Goal: Task Accomplishment & Management: Manage account settings

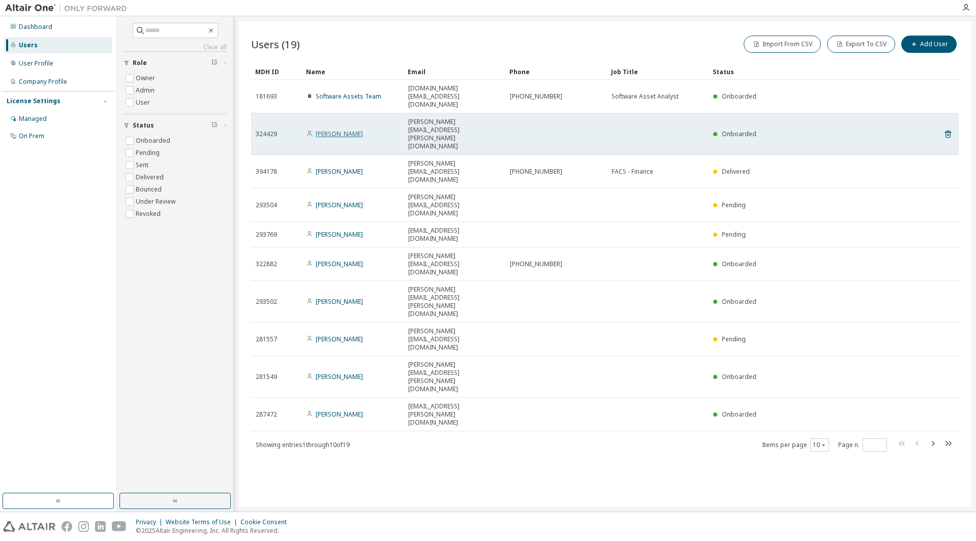
click at [335, 130] on link "[PERSON_NAME]" at bounding box center [339, 134] width 47 height 9
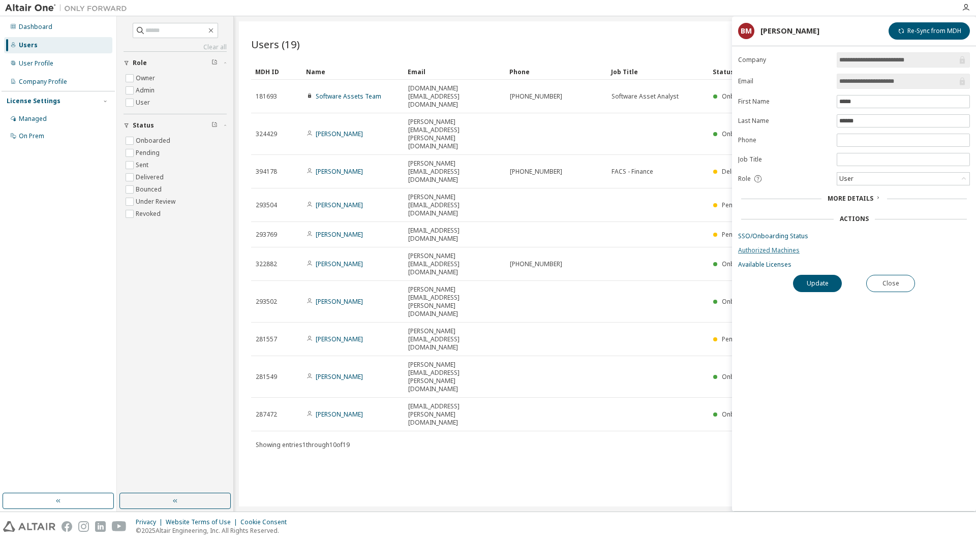
click at [774, 248] on link "Authorized Machines" at bounding box center [854, 251] width 232 height 8
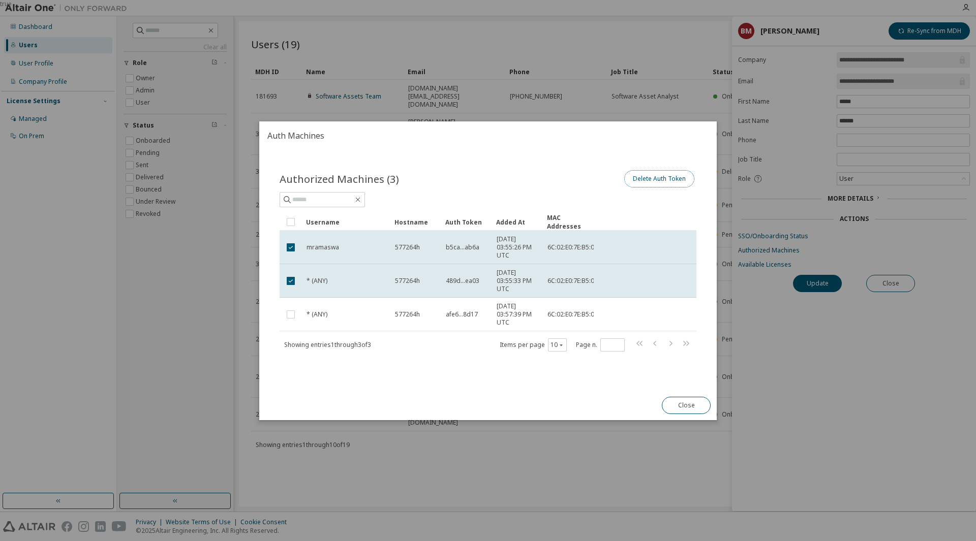
click at [659, 180] on button "Delete Auth Token" at bounding box center [659, 178] width 70 height 17
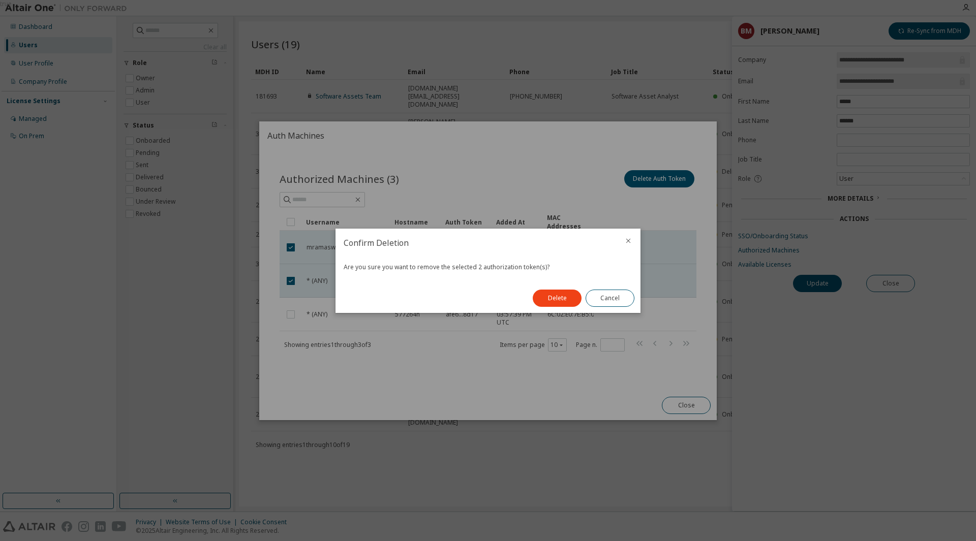
drag, startPoint x: 561, startPoint y: 301, endPoint x: 856, endPoint y: 396, distance: 309.5
click at [561, 302] on button "Delete" at bounding box center [557, 298] width 49 height 17
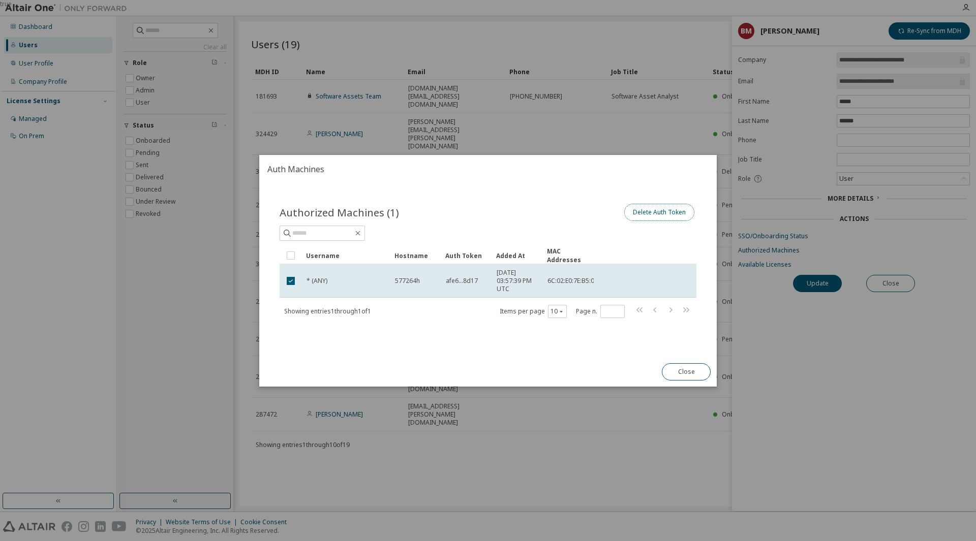
click at [672, 211] on button "Delete Auth Token" at bounding box center [659, 212] width 70 height 17
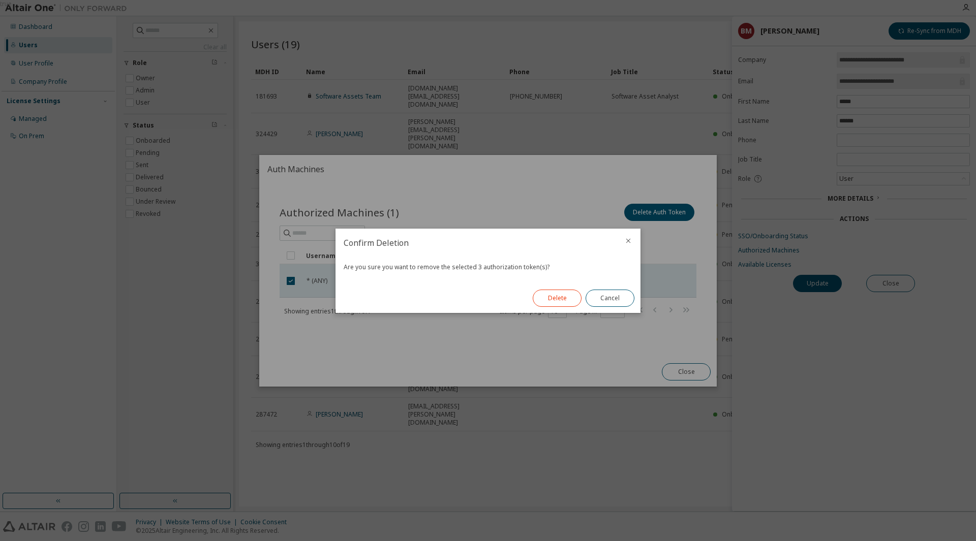
click at [562, 298] on button "Delete" at bounding box center [557, 298] width 49 height 17
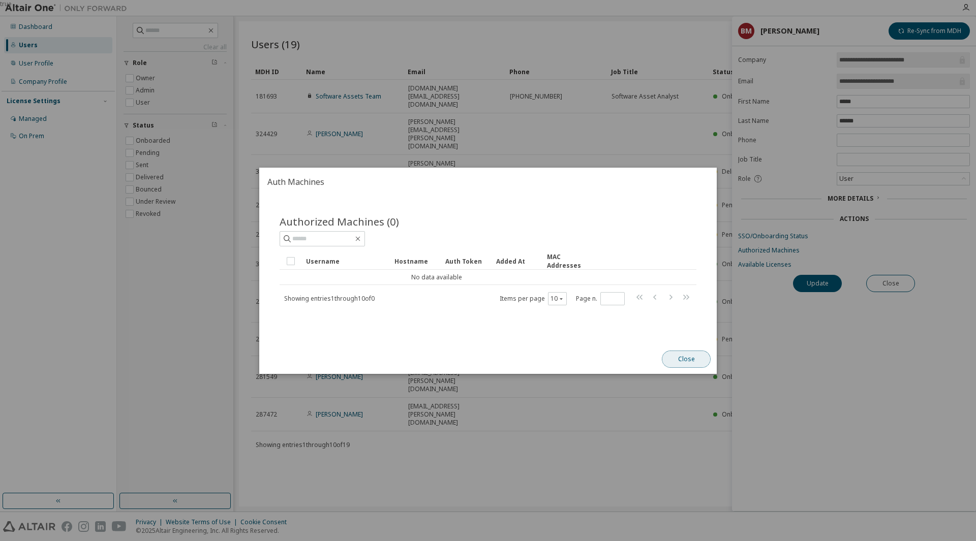
click at [691, 360] on button "Close" at bounding box center [686, 359] width 49 height 17
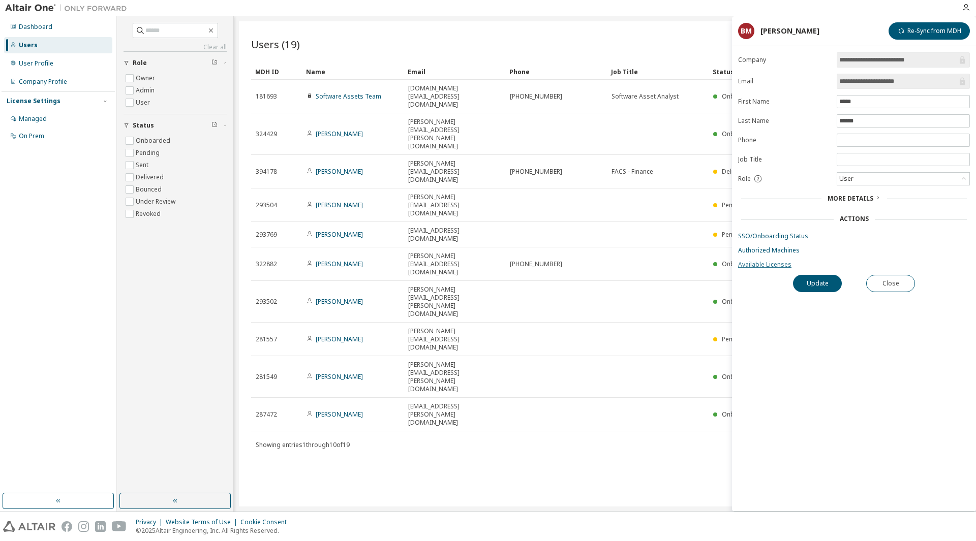
click at [778, 263] on link "Available Licenses" at bounding box center [854, 265] width 232 height 8
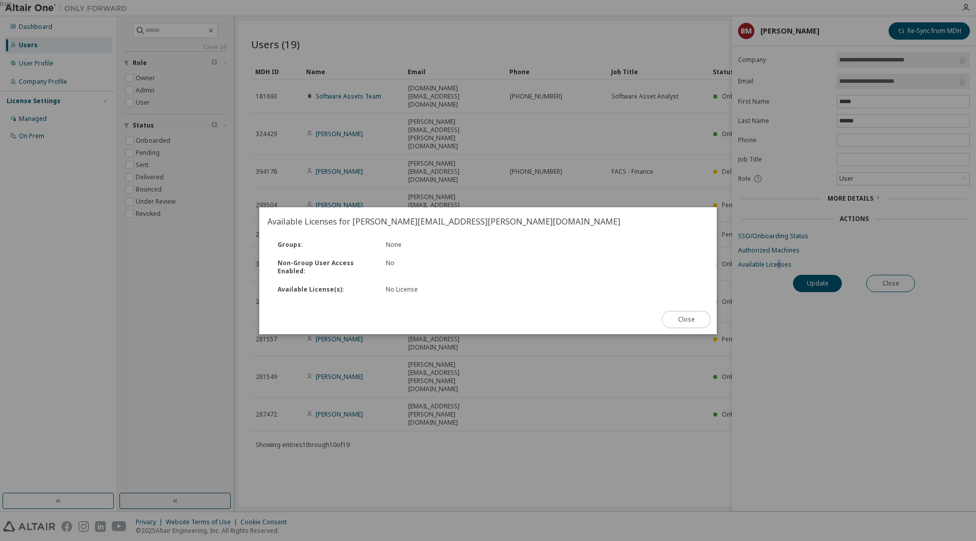
drag, startPoint x: 687, startPoint y: 326, endPoint x: 671, endPoint y: 314, distance: 20.3
click at [686, 325] on button "Close" at bounding box center [686, 319] width 49 height 17
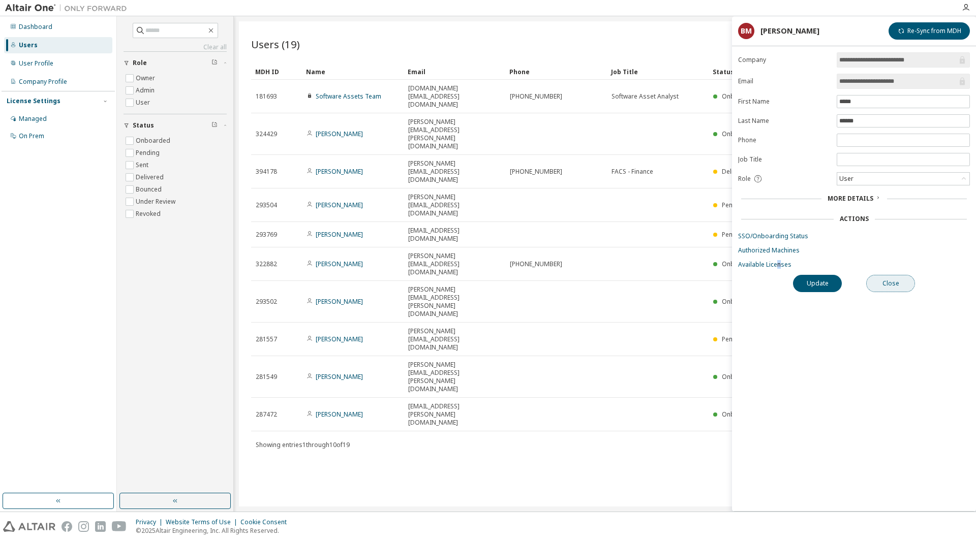
click at [899, 286] on button "Close" at bounding box center [890, 283] width 49 height 17
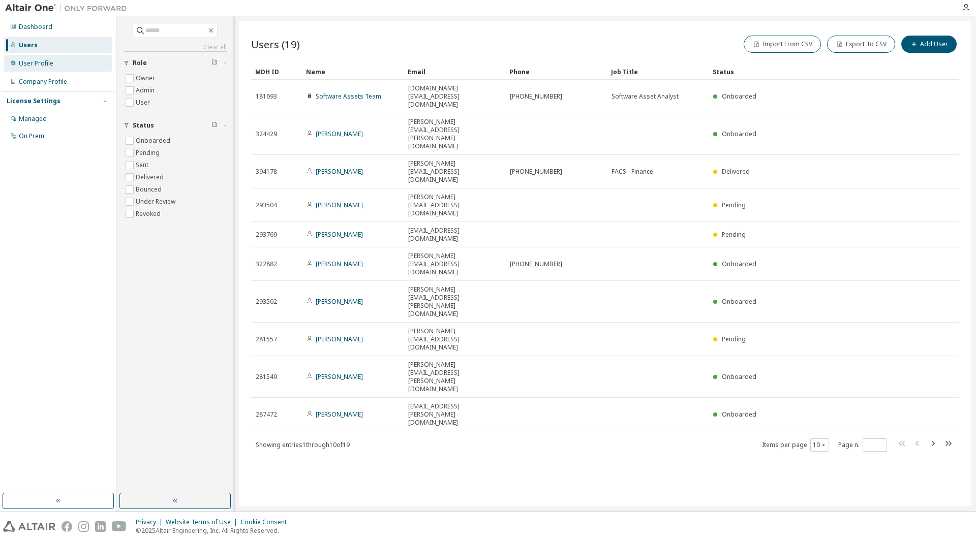
click at [40, 62] on div "User Profile" at bounding box center [36, 63] width 35 height 8
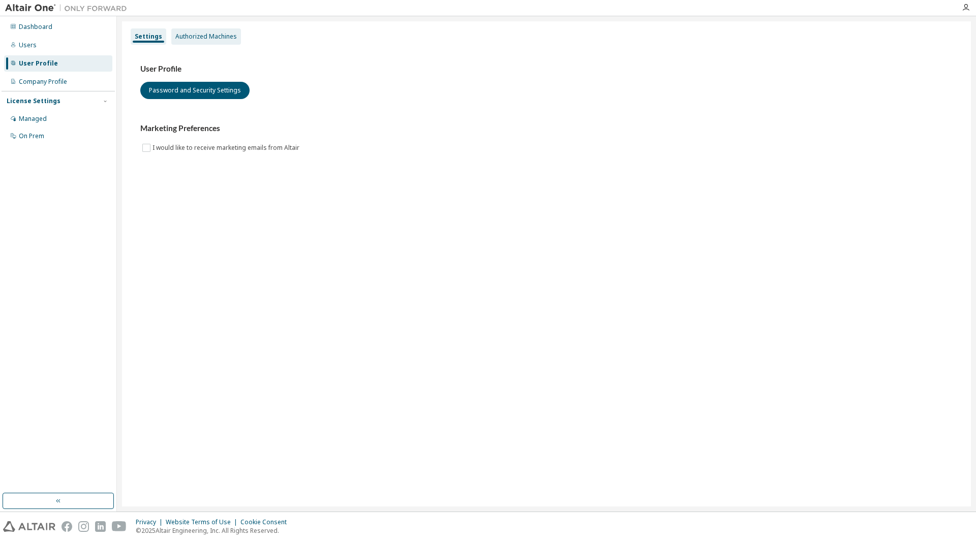
click at [218, 35] on div "Authorized Machines" at bounding box center [206, 37] width 62 height 8
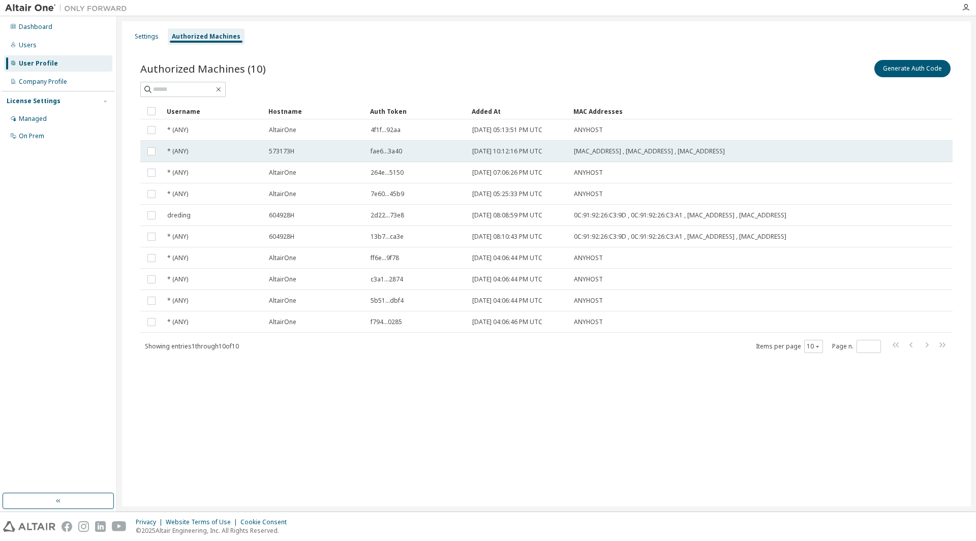
click at [285, 150] on span "573173H" at bounding box center [281, 151] width 25 height 8
click at [29, 44] on div "Users" at bounding box center [28, 45] width 18 height 8
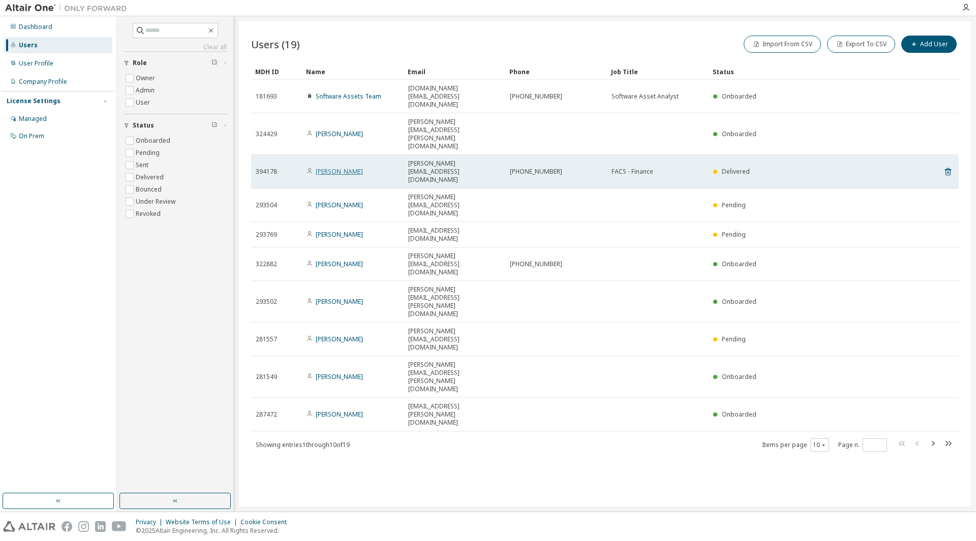
click at [343, 167] on link "[PERSON_NAME]" at bounding box center [339, 171] width 47 height 9
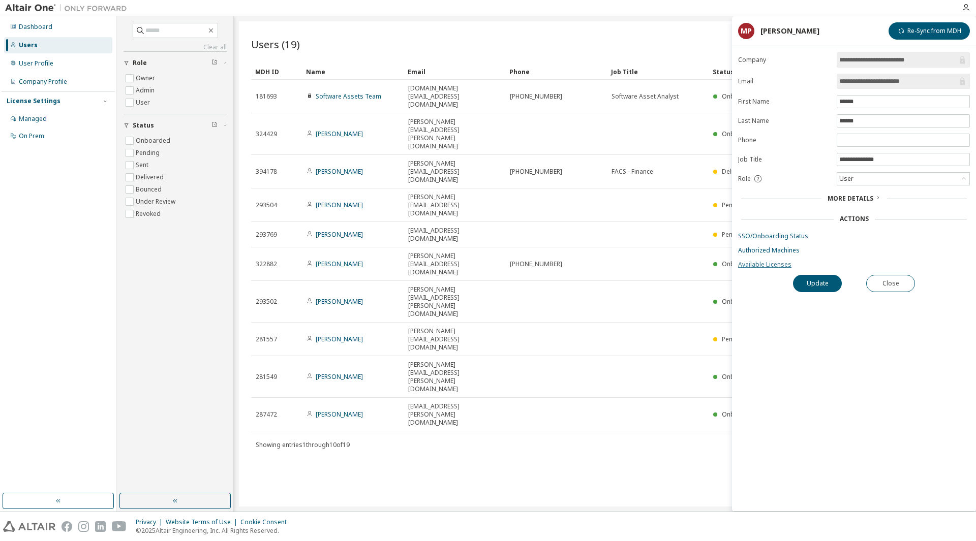
click at [771, 267] on link "Available Licenses" at bounding box center [854, 265] width 232 height 8
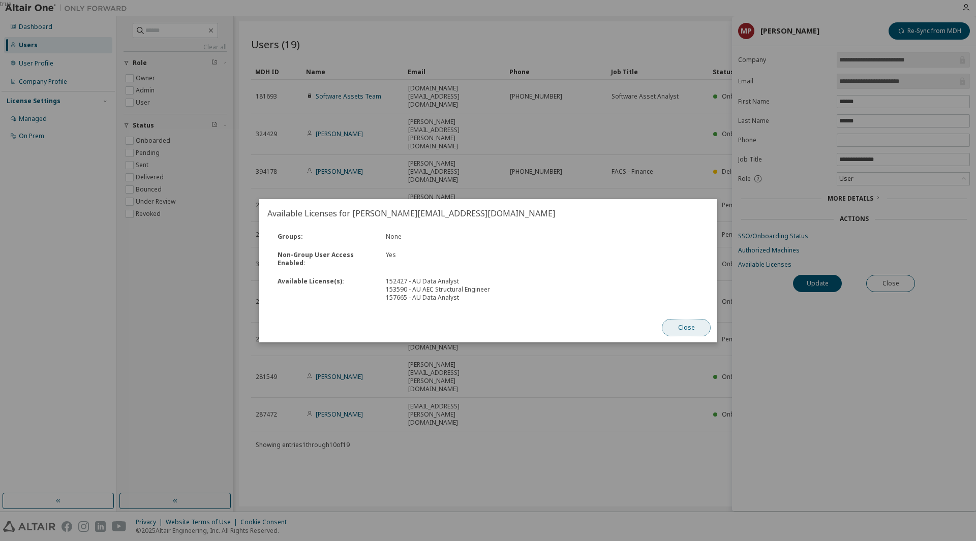
click at [683, 330] on button "Close" at bounding box center [686, 327] width 49 height 17
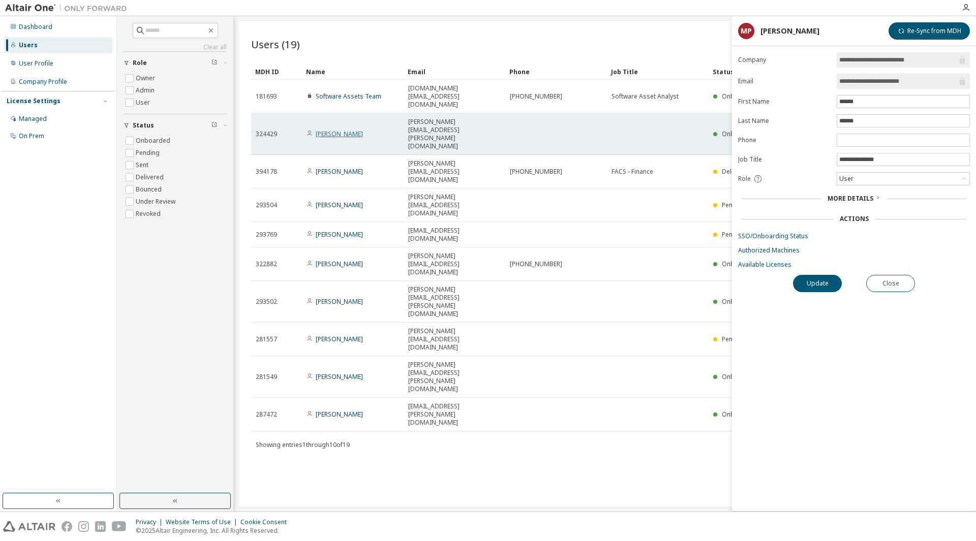
click at [351, 130] on link "[PERSON_NAME]" at bounding box center [339, 134] width 47 height 9
click at [342, 130] on link "[PERSON_NAME]" at bounding box center [339, 134] width 47 height 9
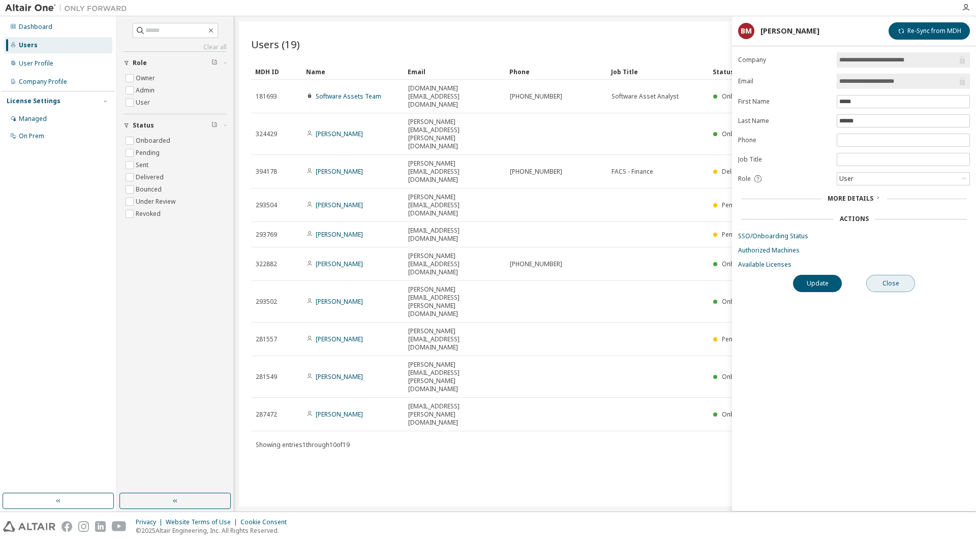
click at [889, 283] on button "Close" at bounding box center [890, 283] width 49 height 17
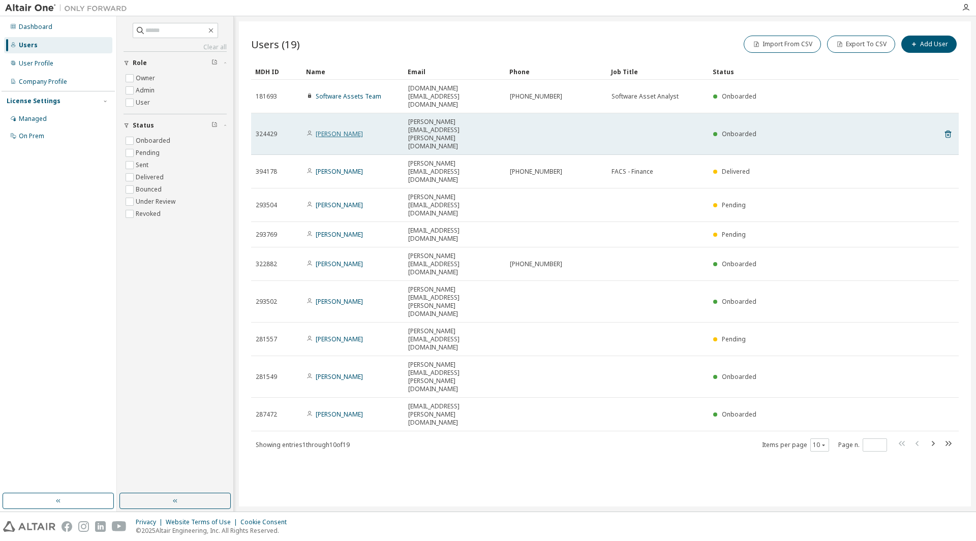
click at [338, 130] on link "[PERSON_NAME]" at bounding box center [339, 134] width 47 height 9
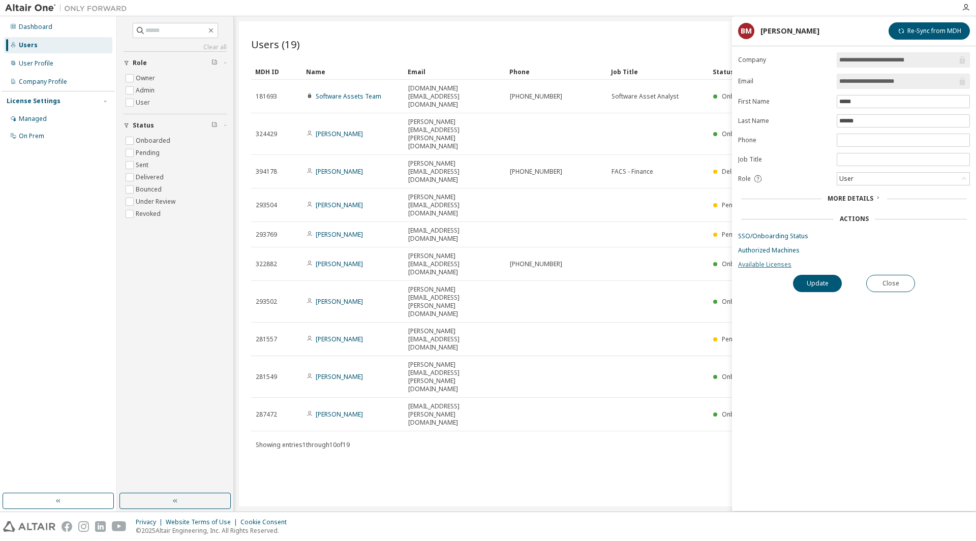
click at [776, 264] on link "Available Licenses" at bounding box center [854, 265] width 232 height 8
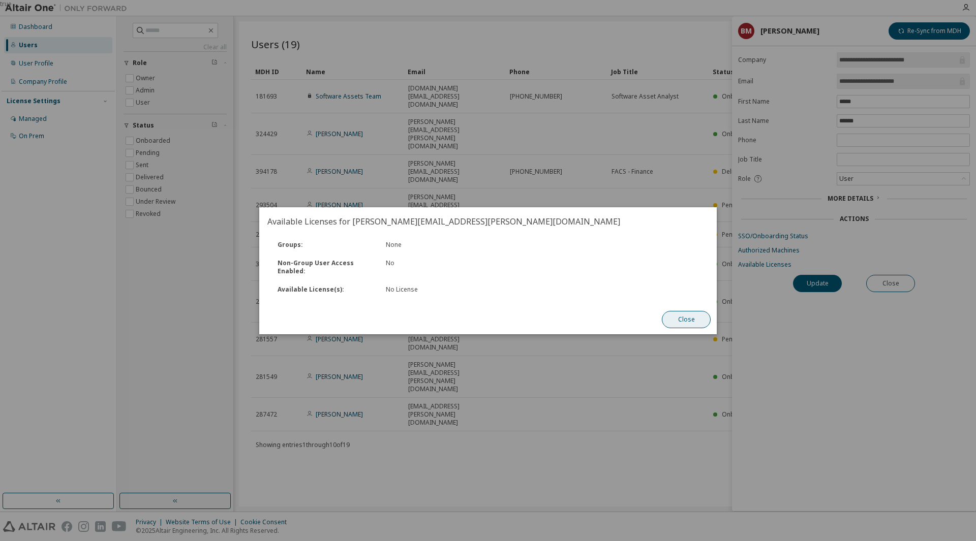
click at [685, 317] on button "Close" at bounding box center [686, 319] width 49 height 17
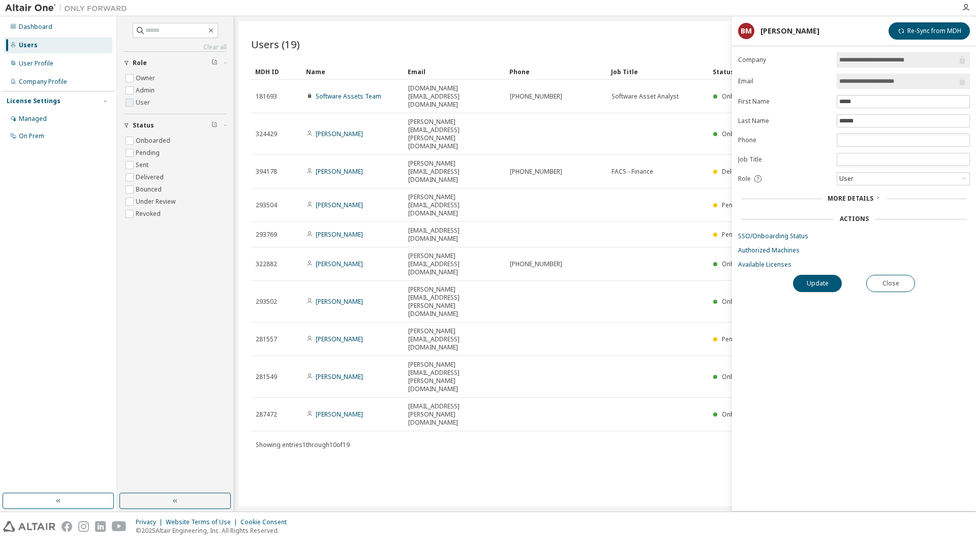
click at [145, 103] on label "User" at bounding box center [144, 103] width 16 height 12
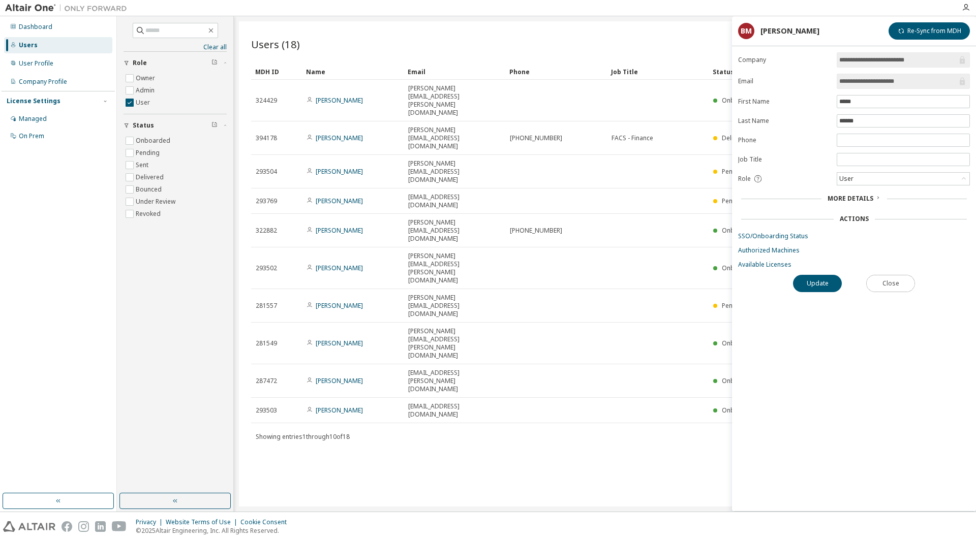
click at [892, 284] on button "Close" at bounding box center [890, 283] width 49 height 17
